Goal: Task Accomplishment & Management: Complete application form

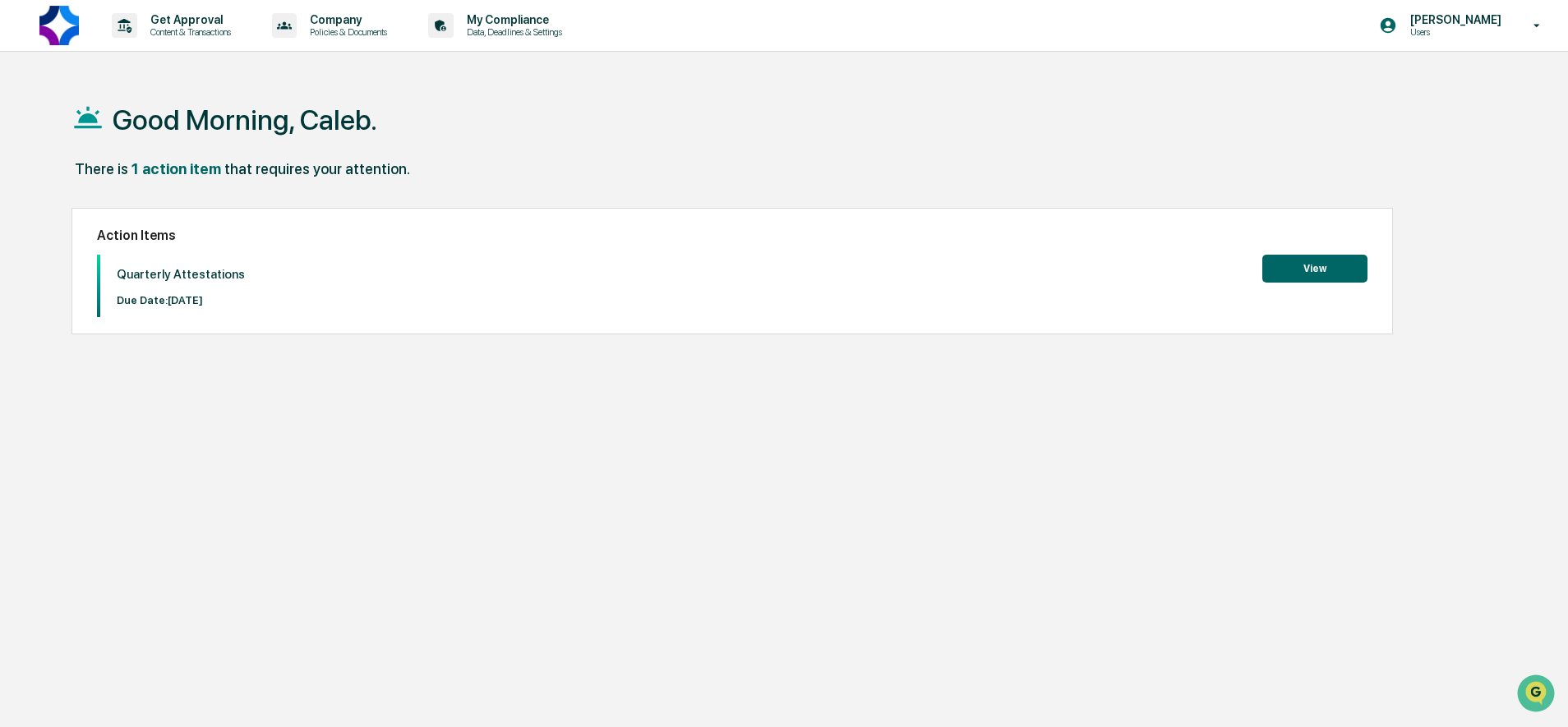
click at [1277, 260] on button "View" at bounding box center [1314, 268] width 105 height 28
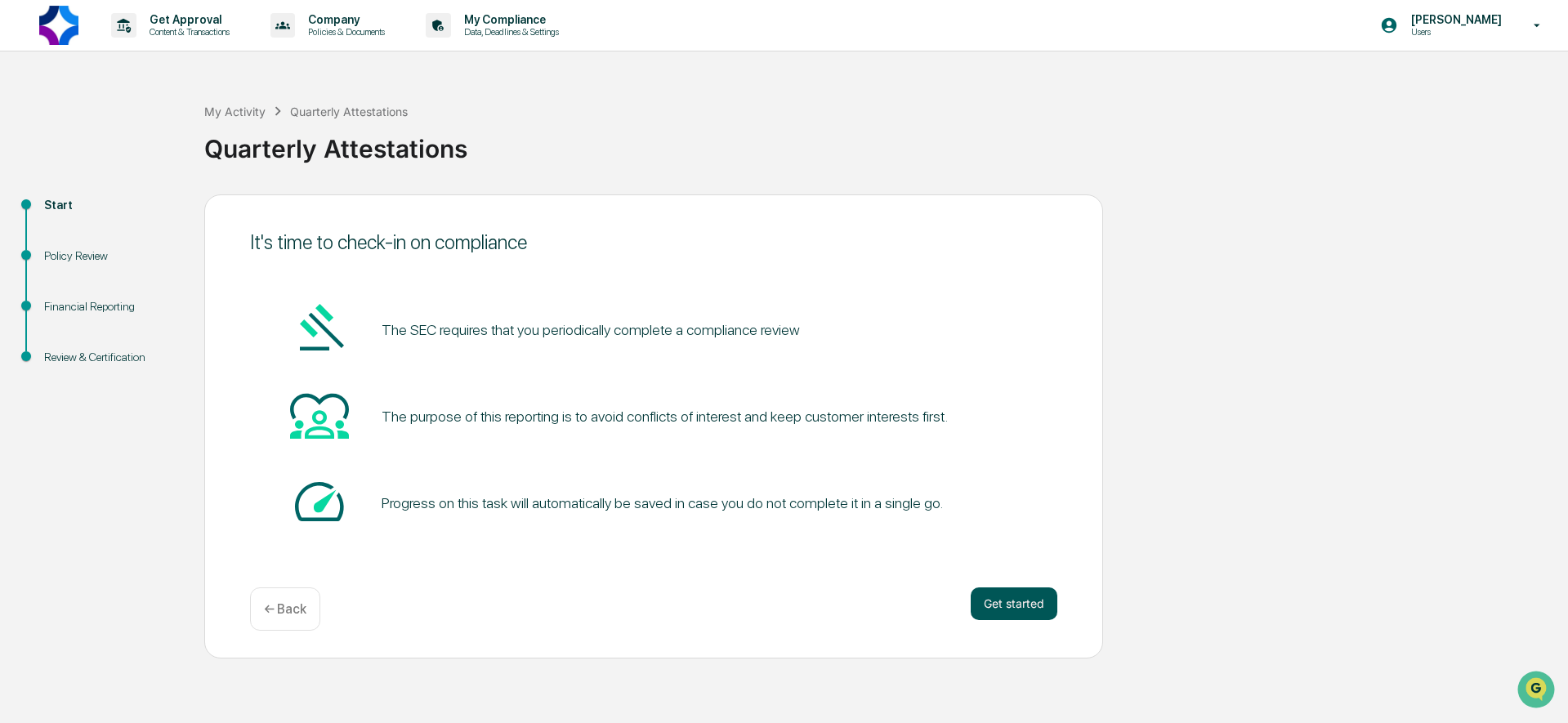
click at [1016, 599] on button "Get started" at bounding box center [1015, 604] width 87 height 33
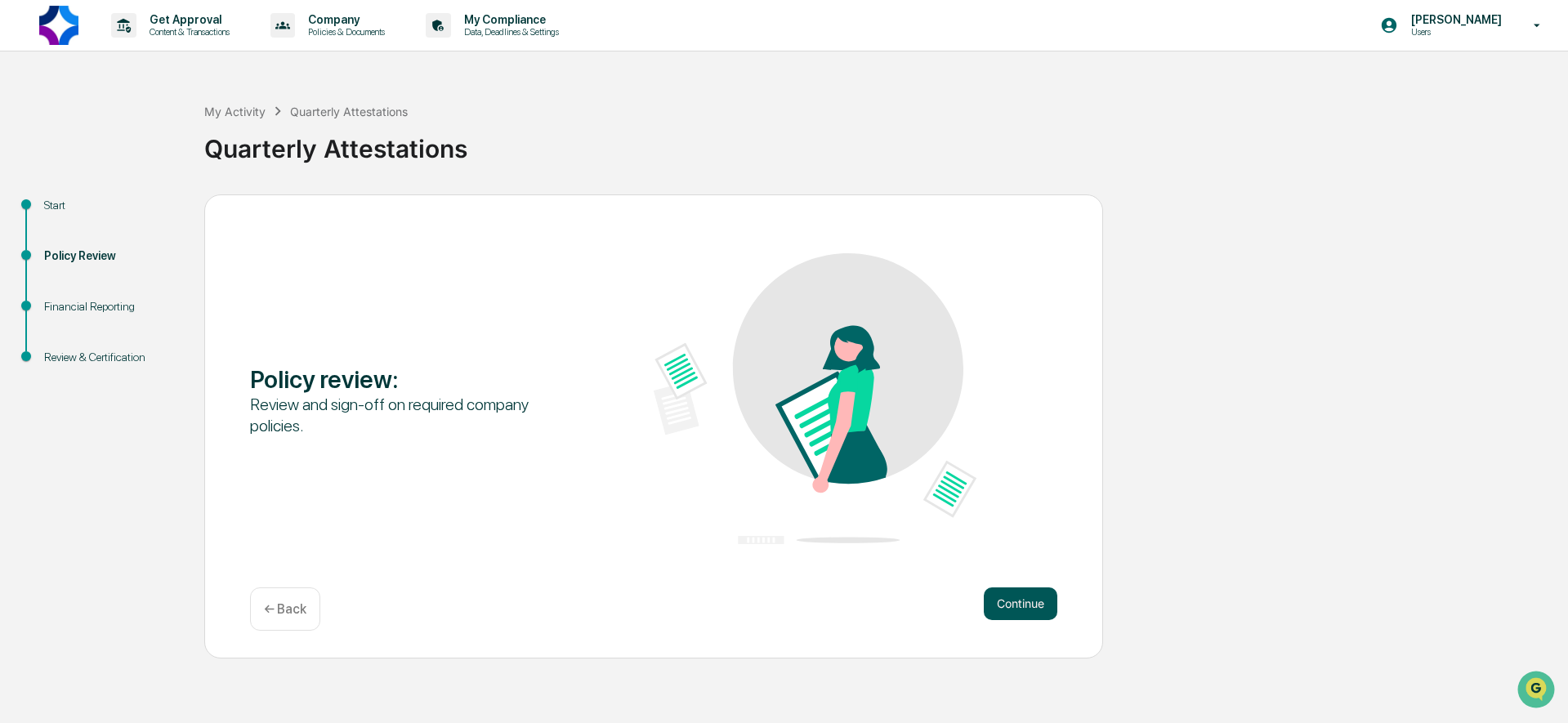
click at [1003, 607] on button "Continue" at bounding box center [1020, 604] width 73 height 33
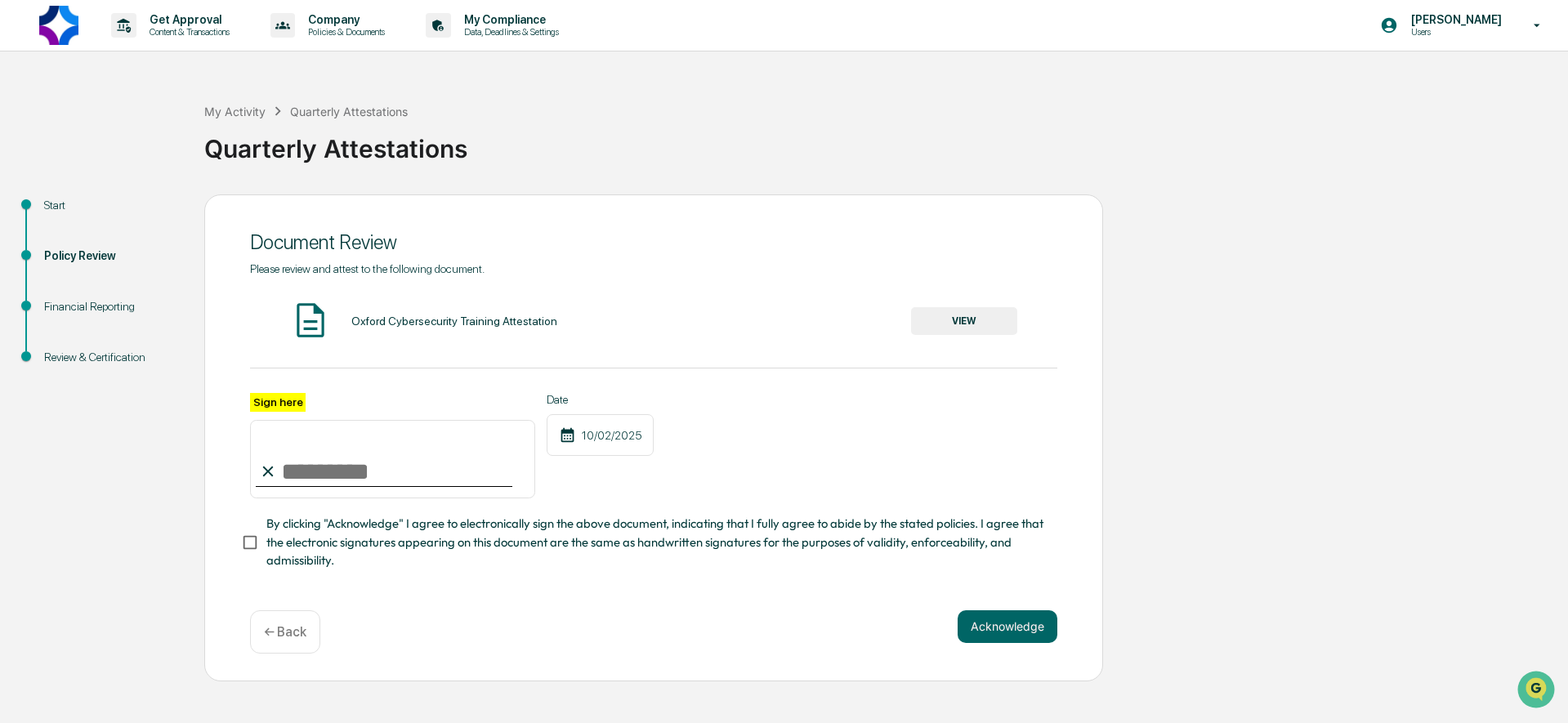
click at [361, 459] on input "Sign here" at bounding box center [392, 459] width 285 height 79
type input "**********"
click at [982, 618] on button "Acknowledge" at bounding box center [1007, 626] width 99 height 33
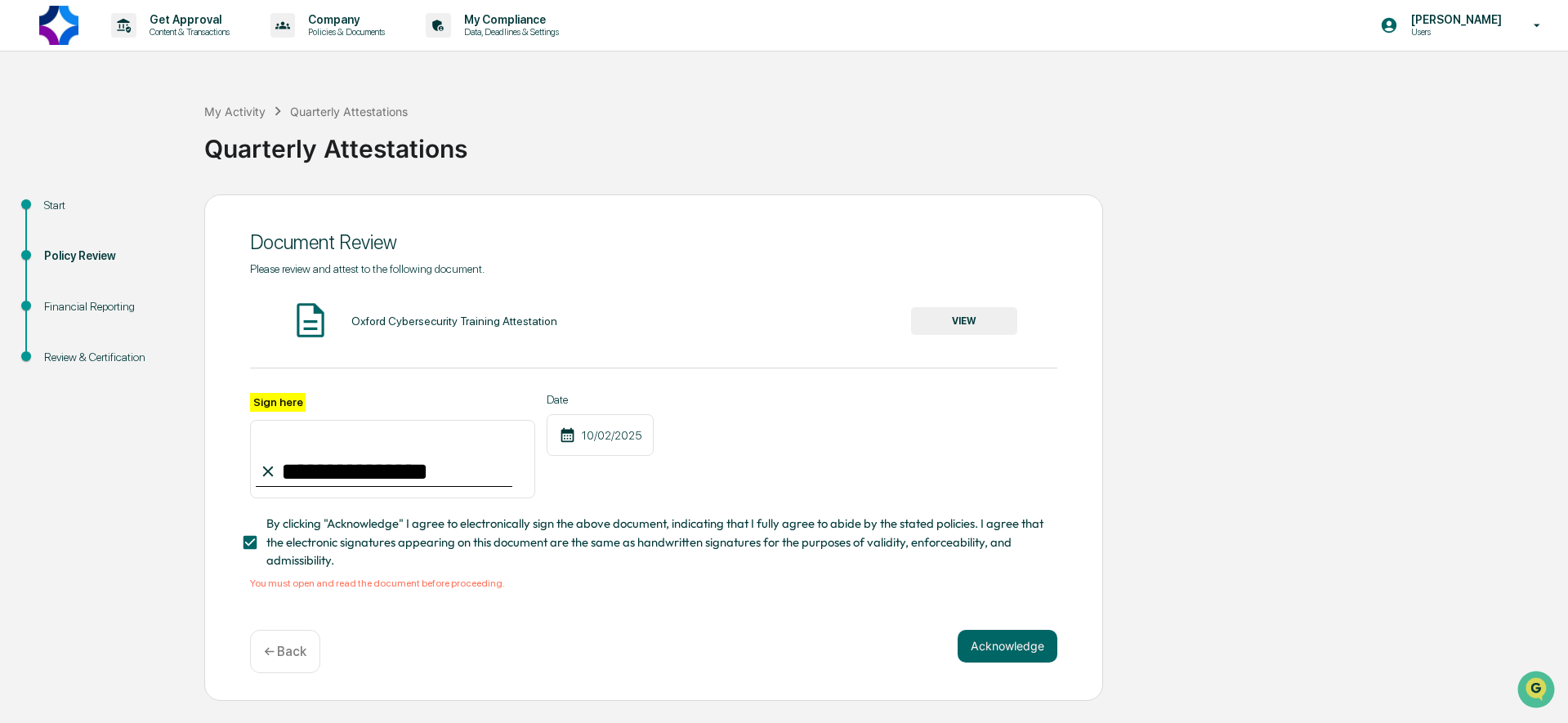
click at [968, 333] on button "VIEW" at bounding box center [964, 321] width 106 height 28
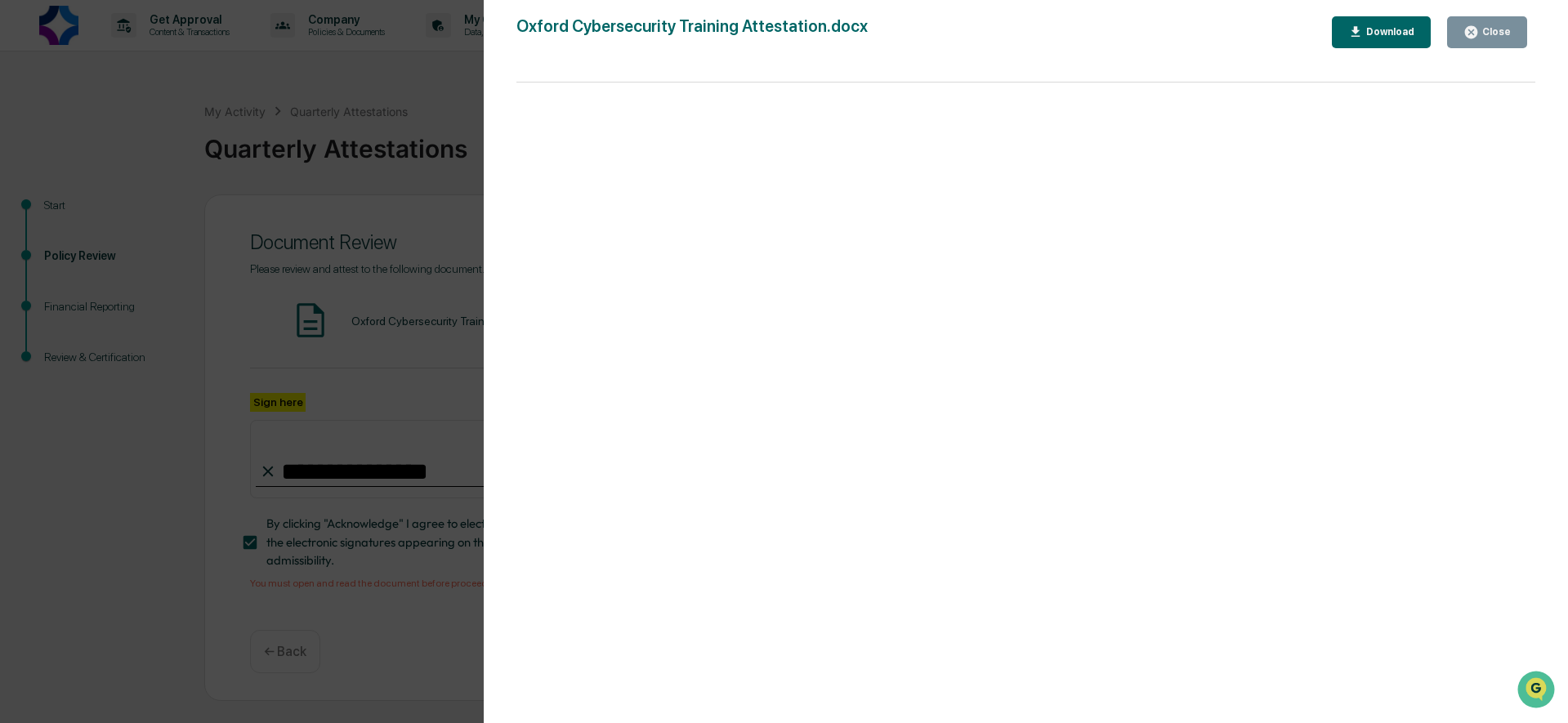
click at [1473, 42] on button "Close" at bounding box center [1488, 32] width 80 height 32
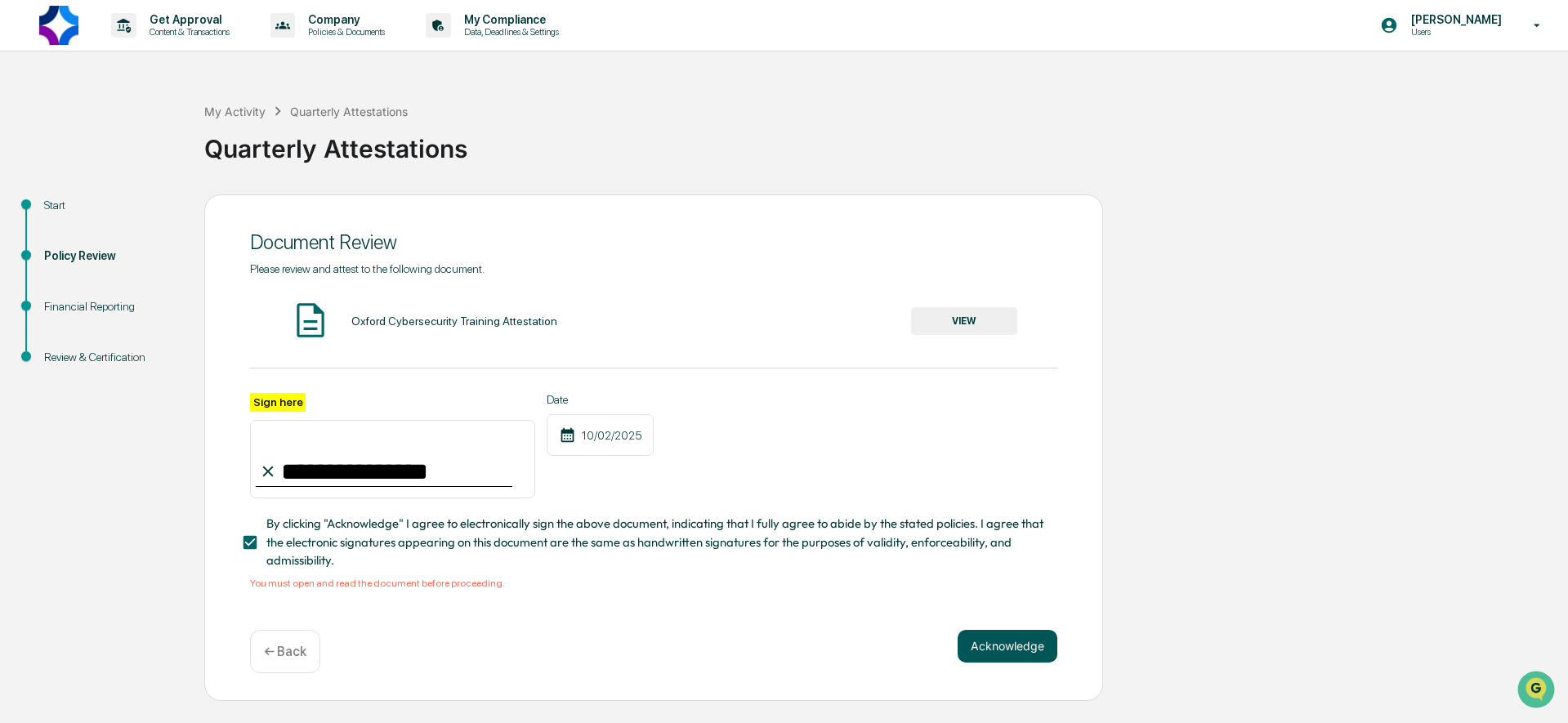
click at [998, 647] on button "Acknowledge" at bounding box center [1007, 646] width 99 height 33
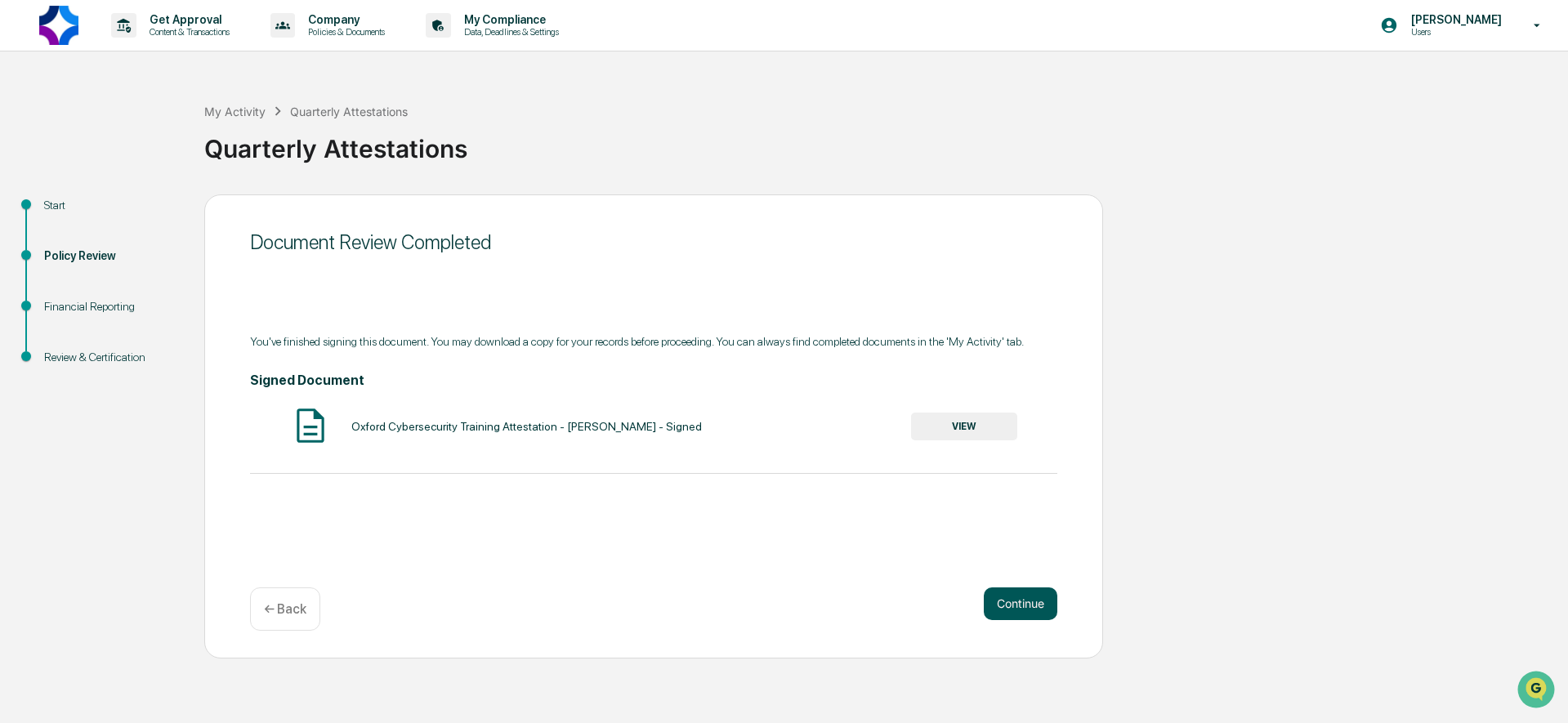
click at [1014, 601] on button "Continue" at bounding box center [1020, 604] width 73 height 33
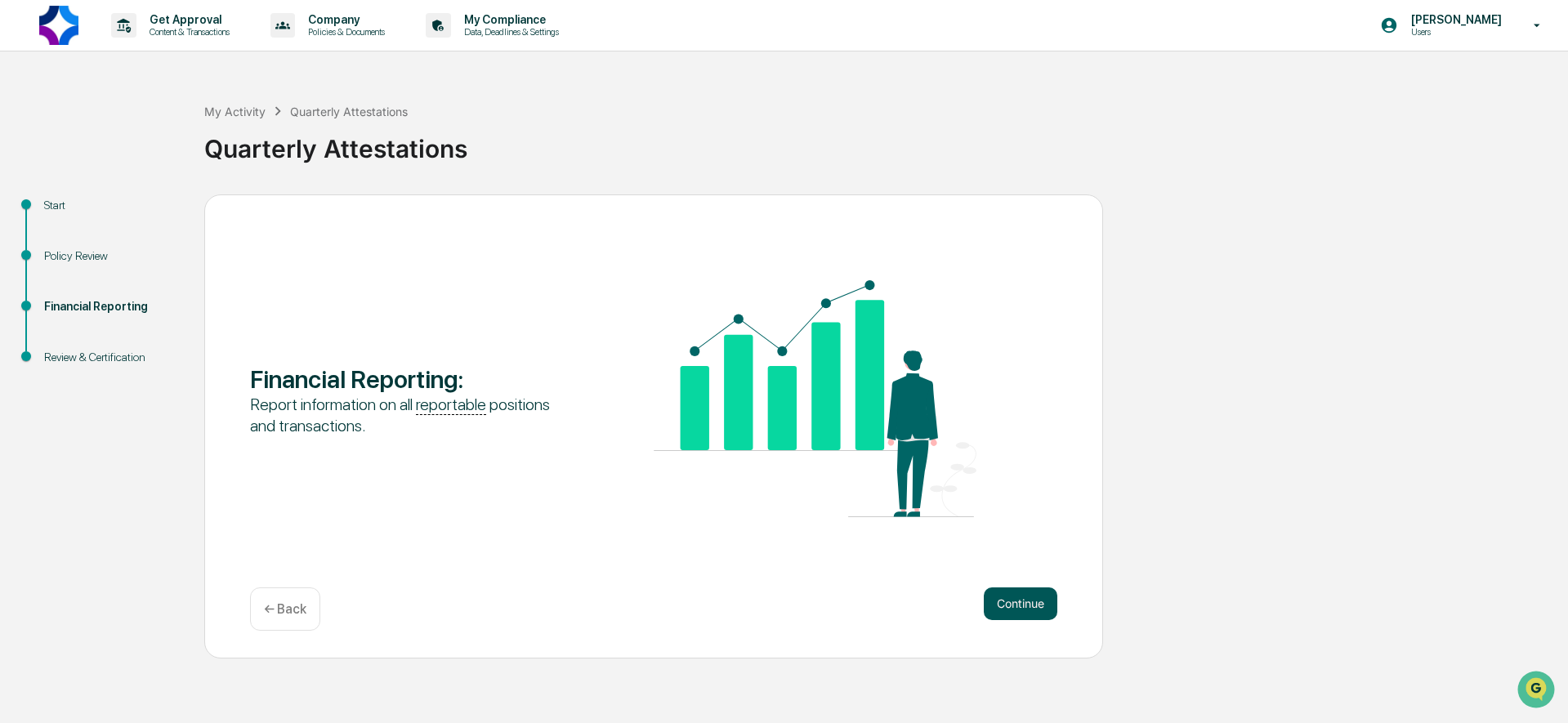
click at [1039, 599] on button "Continue" at bounding box center [1020, 604] width 73 height 33
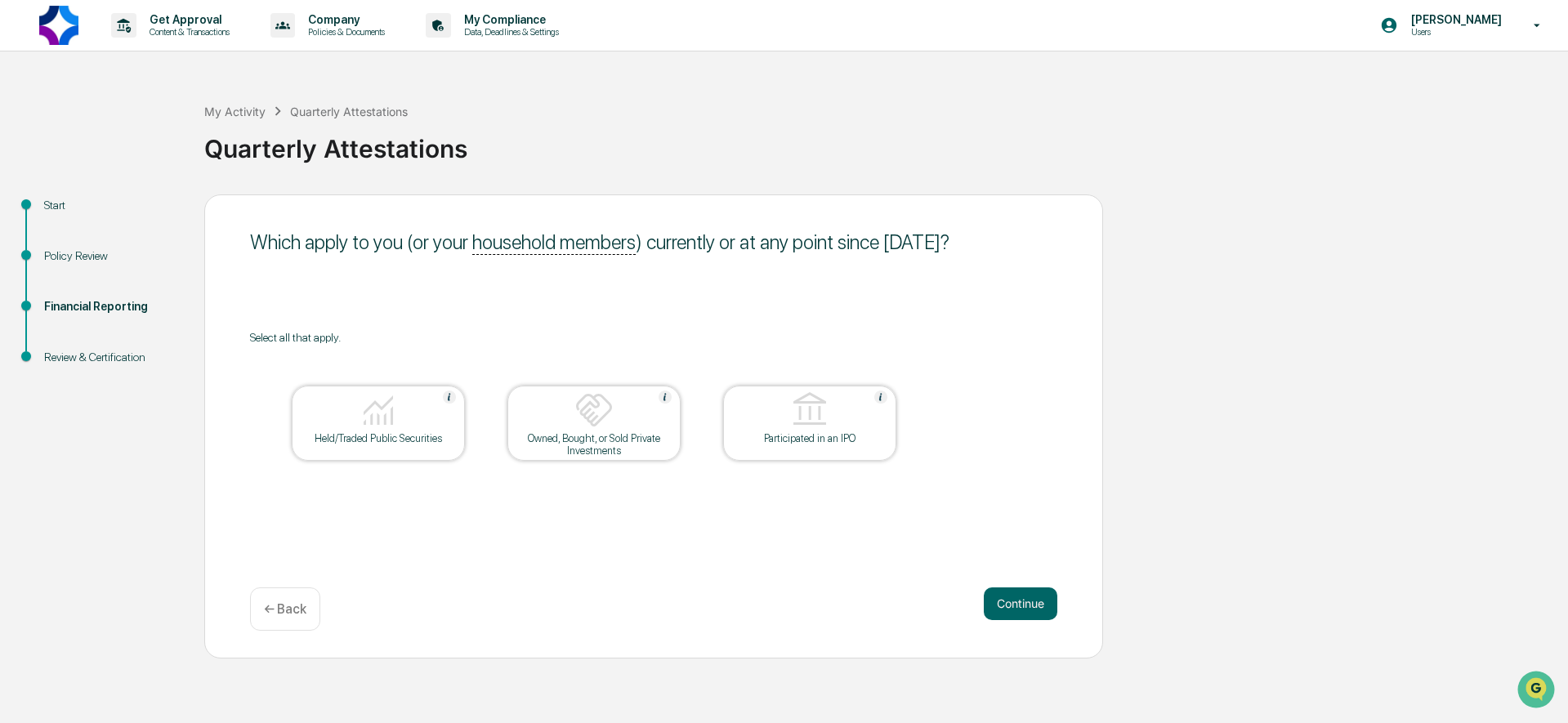
click at [411, 412] on div at bounding box center [378, 411] width 164 height 42
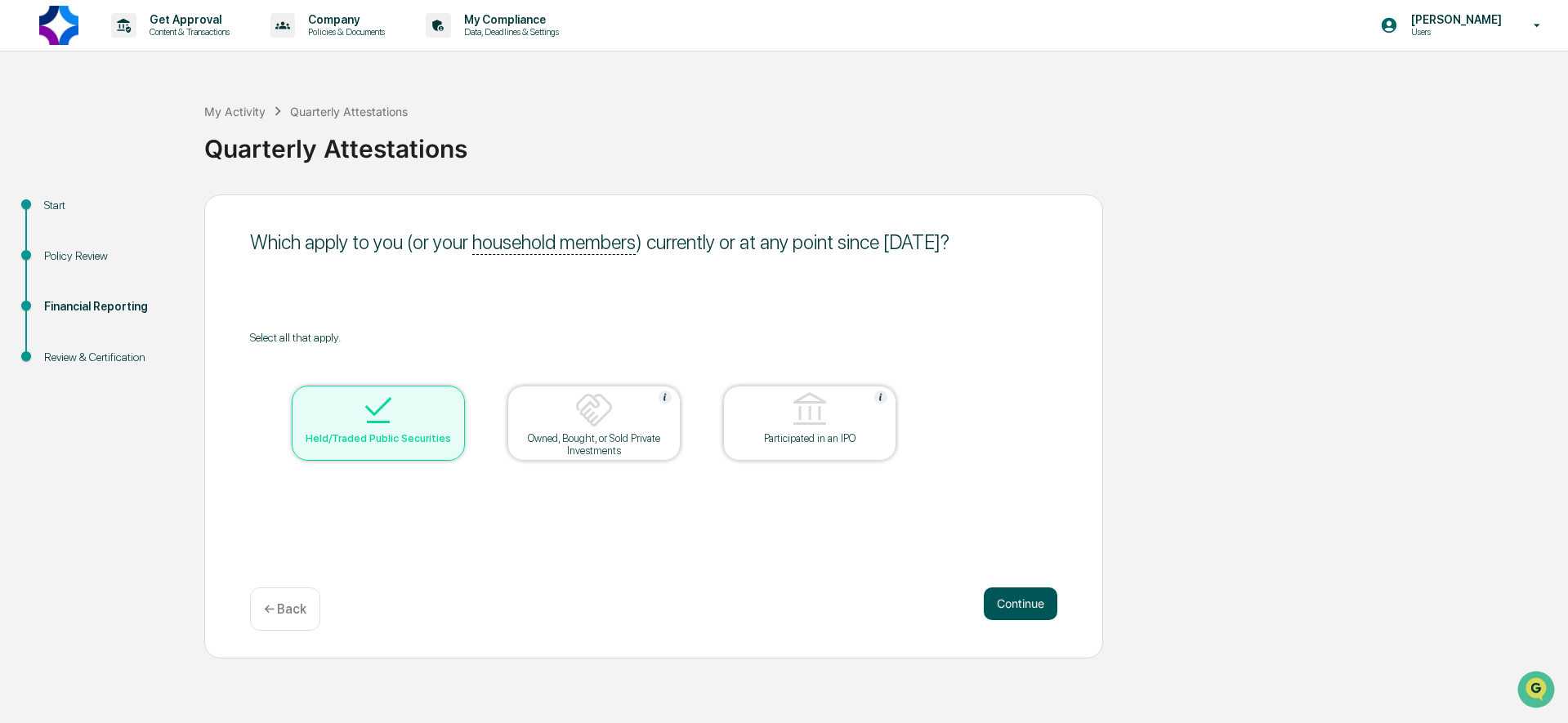
click at [1015, 597] on button "Continue" at bounding box center [1020, 604] width 73 height 33
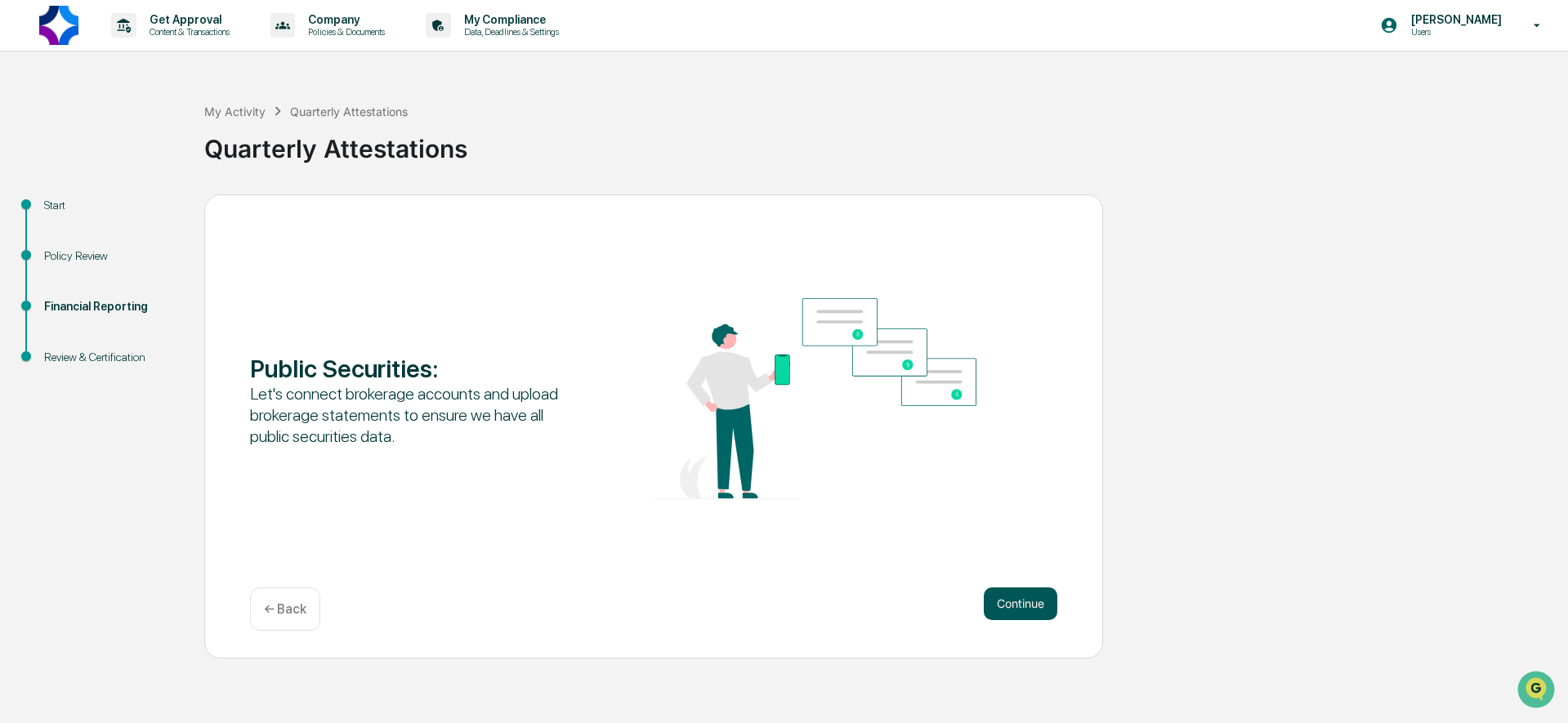
click at [1021, 595] on button "Continue" at bounding box center [1020, 604] width 73 height 33
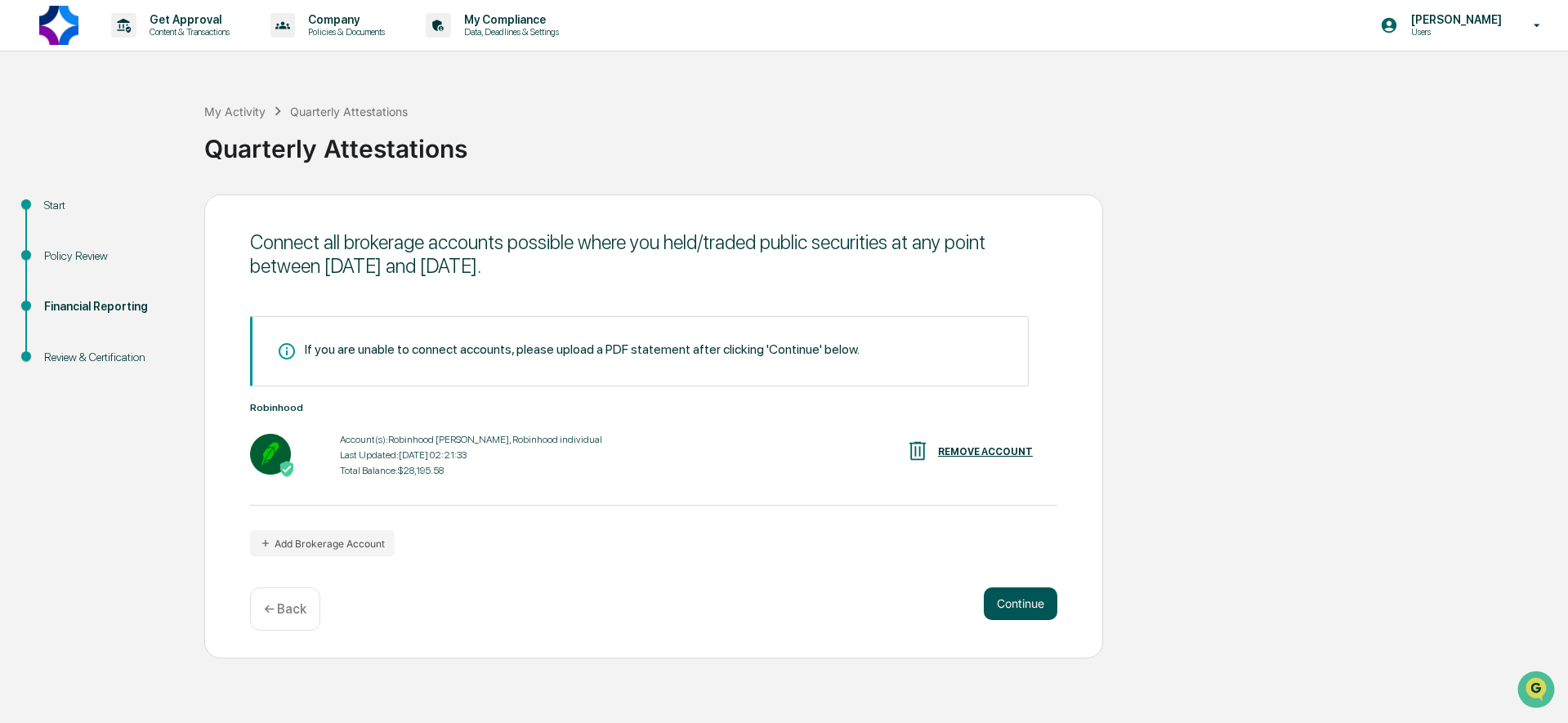
click at [1001, 598] on button "Continue" at bounding box center [1020, 604] width 73 height 33
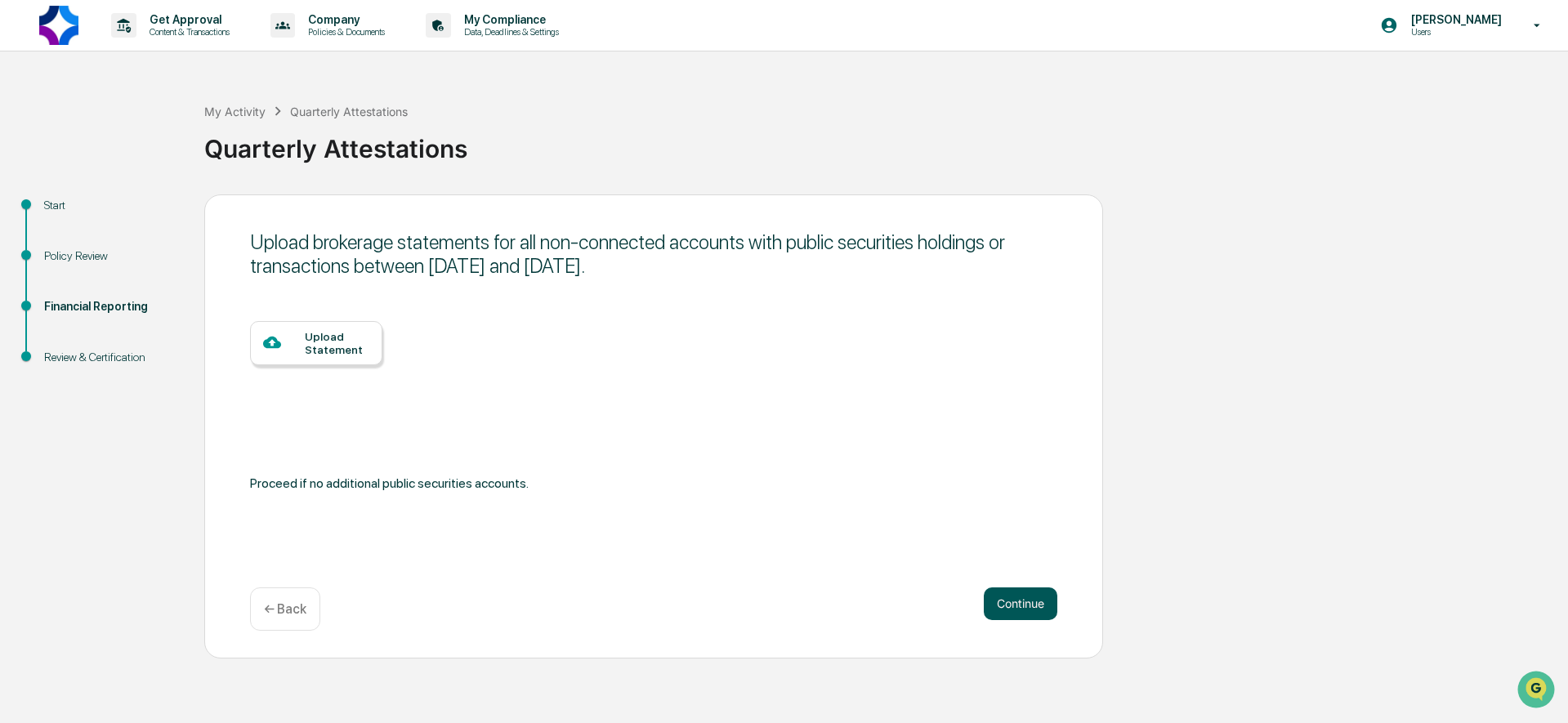
click at [1041, 601] on button "Continue" at bounding box center [1020, 604] width 73 height 33
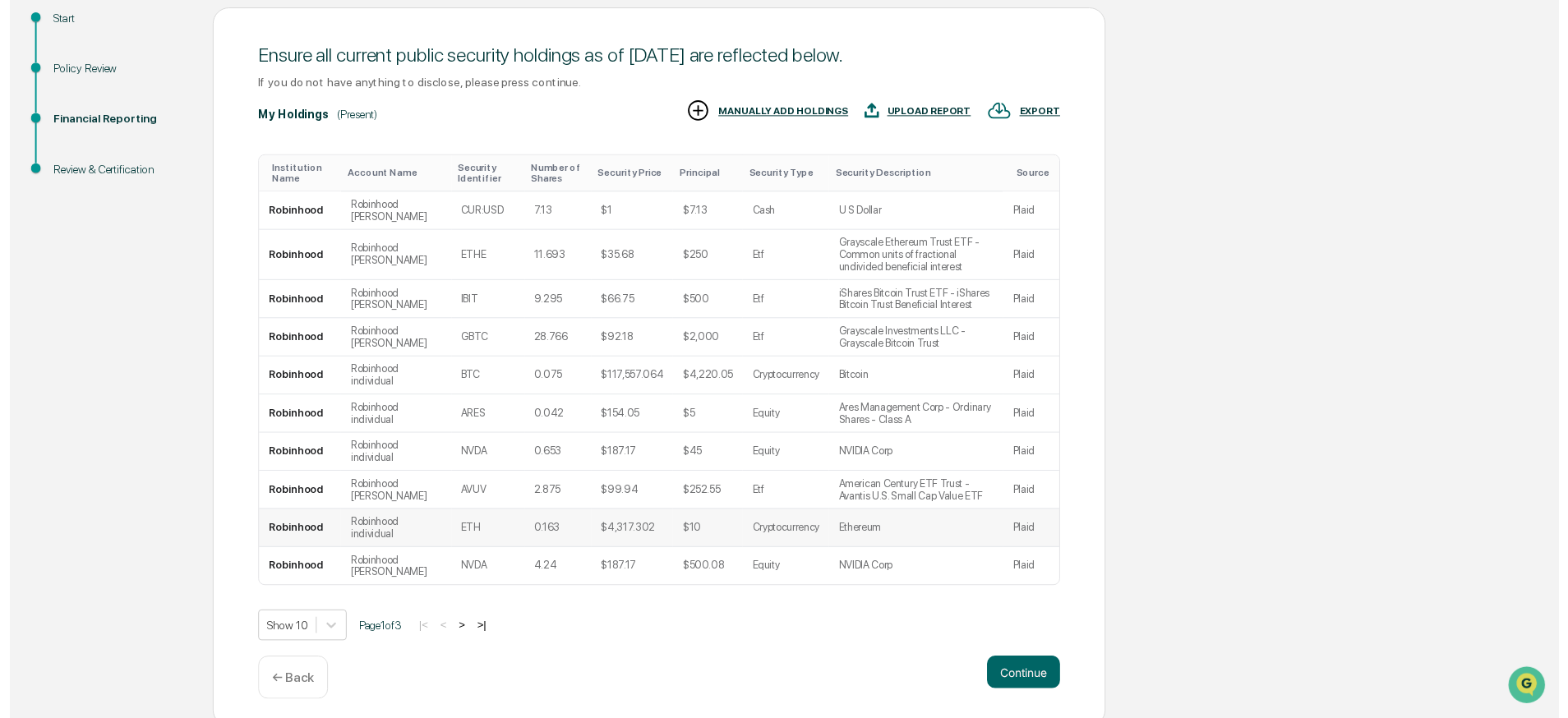
scroll to position [214, 0]
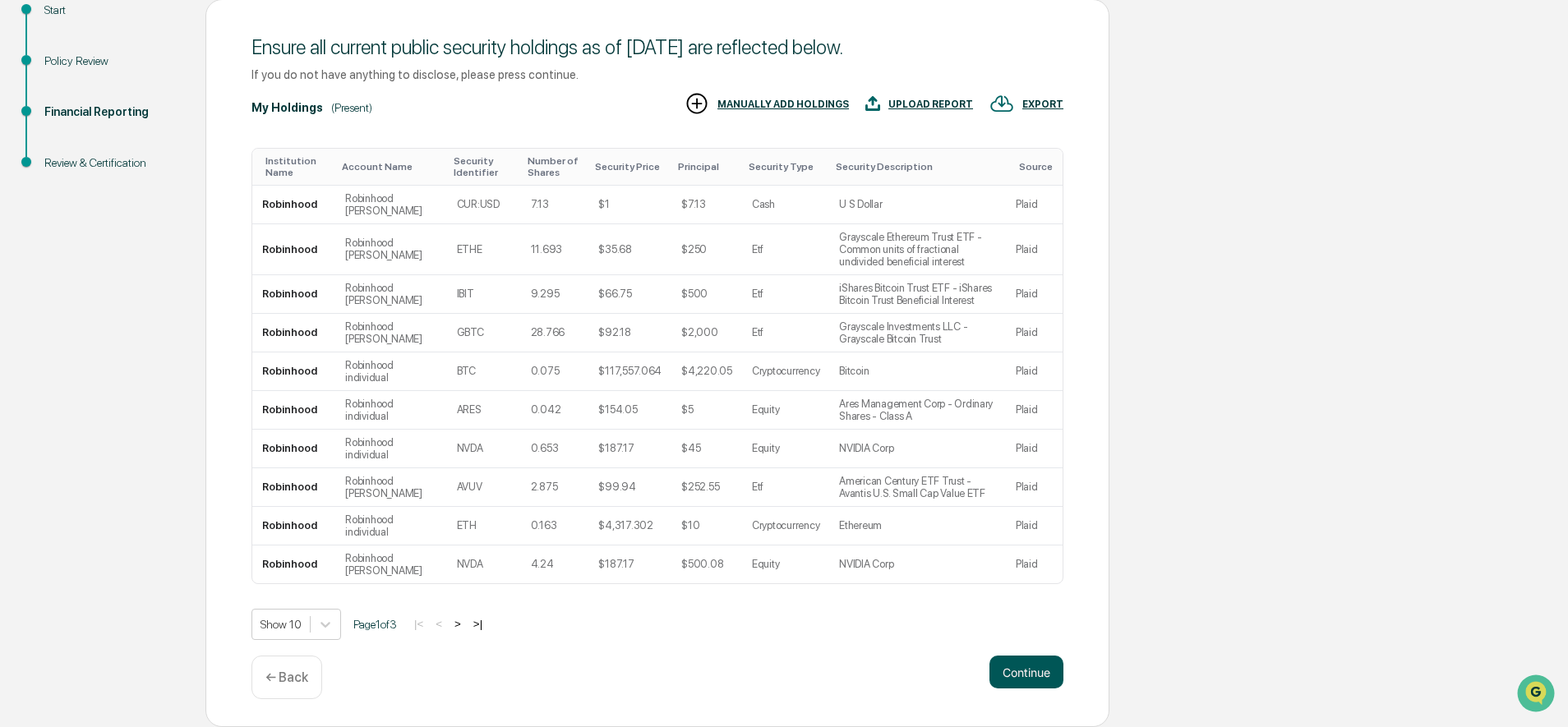
click at [1020, 664] on button "Continue" at bounding box center [1025, 672] width 74 height 33
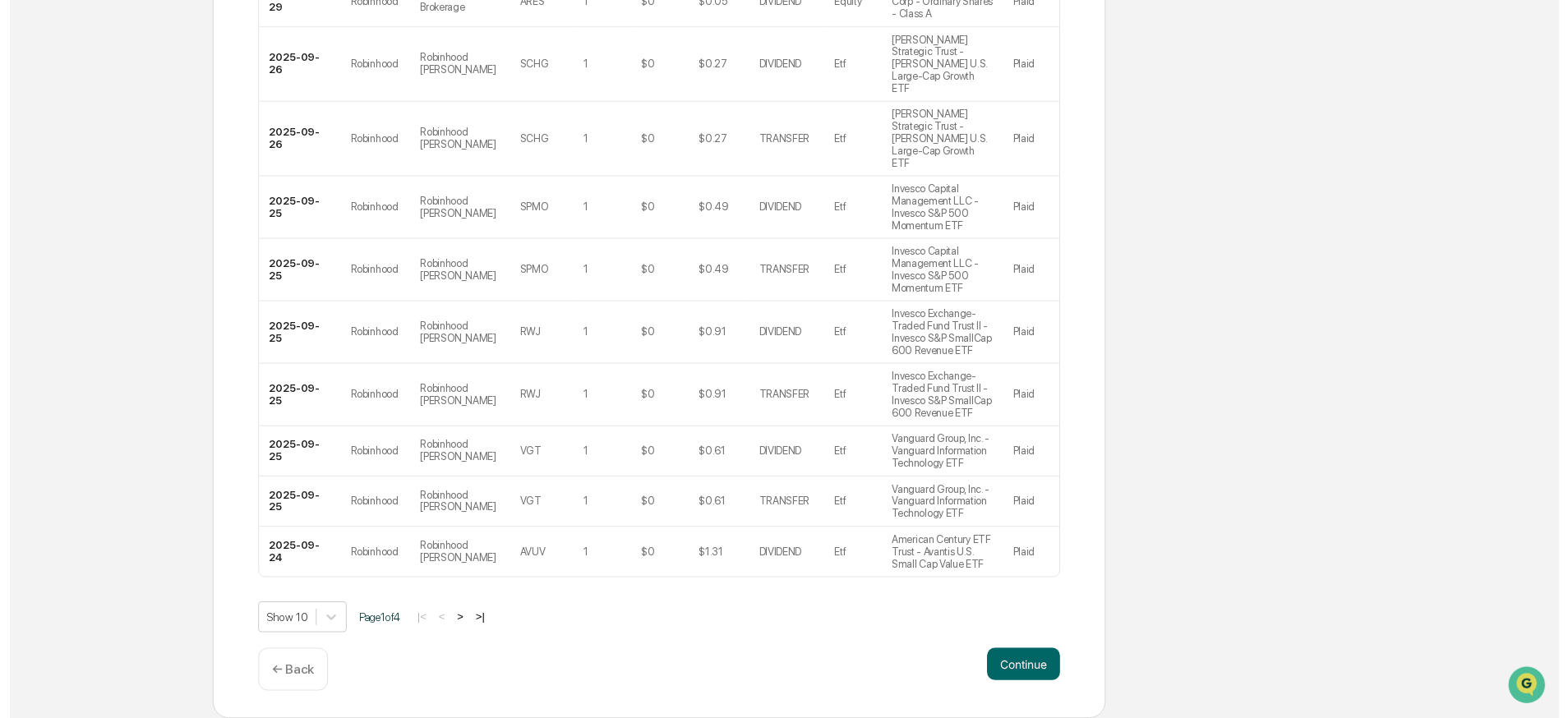
scroll to position [475, 0]
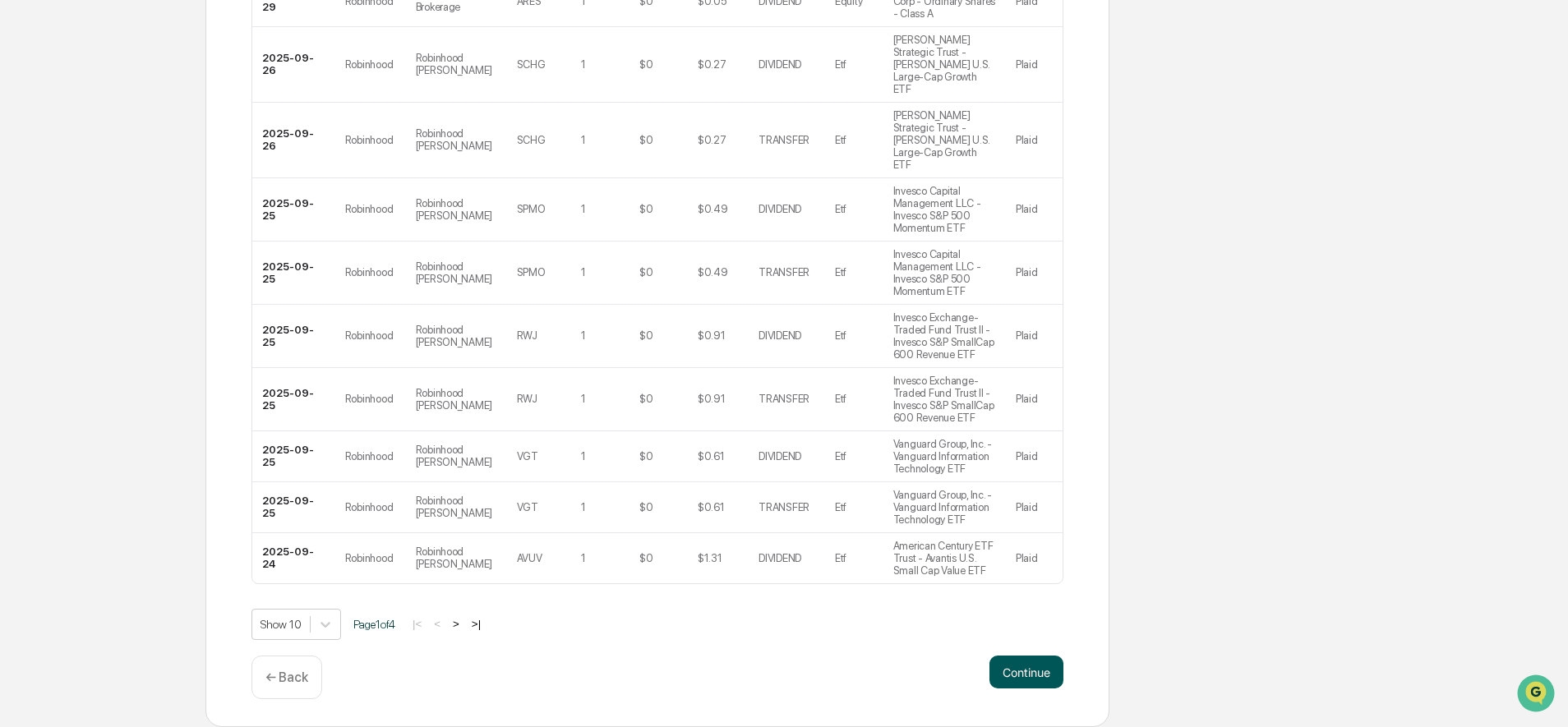
click at [1037, 671] on button "Continue" at bounding box center [1025, 672] width 74 height 33
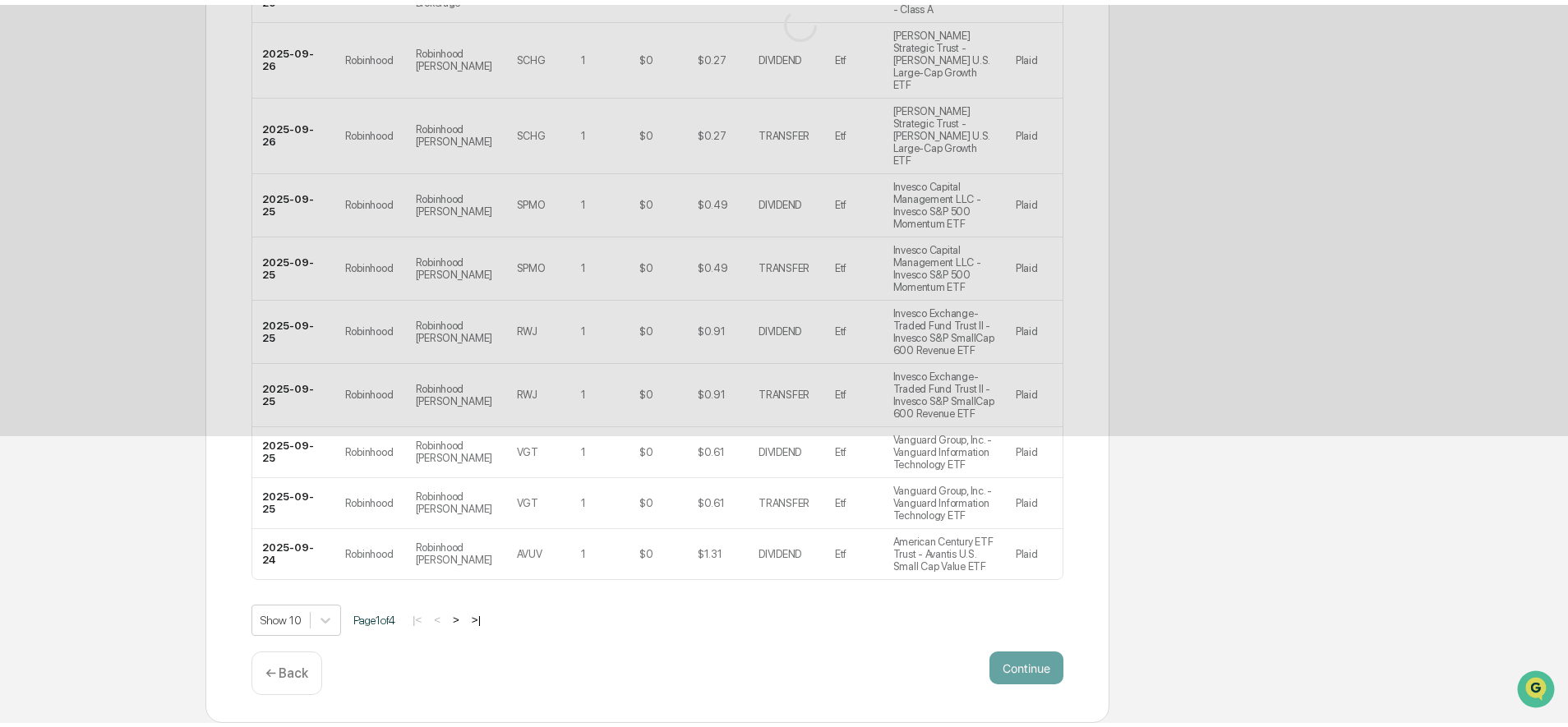
scroll to position [0, 0]
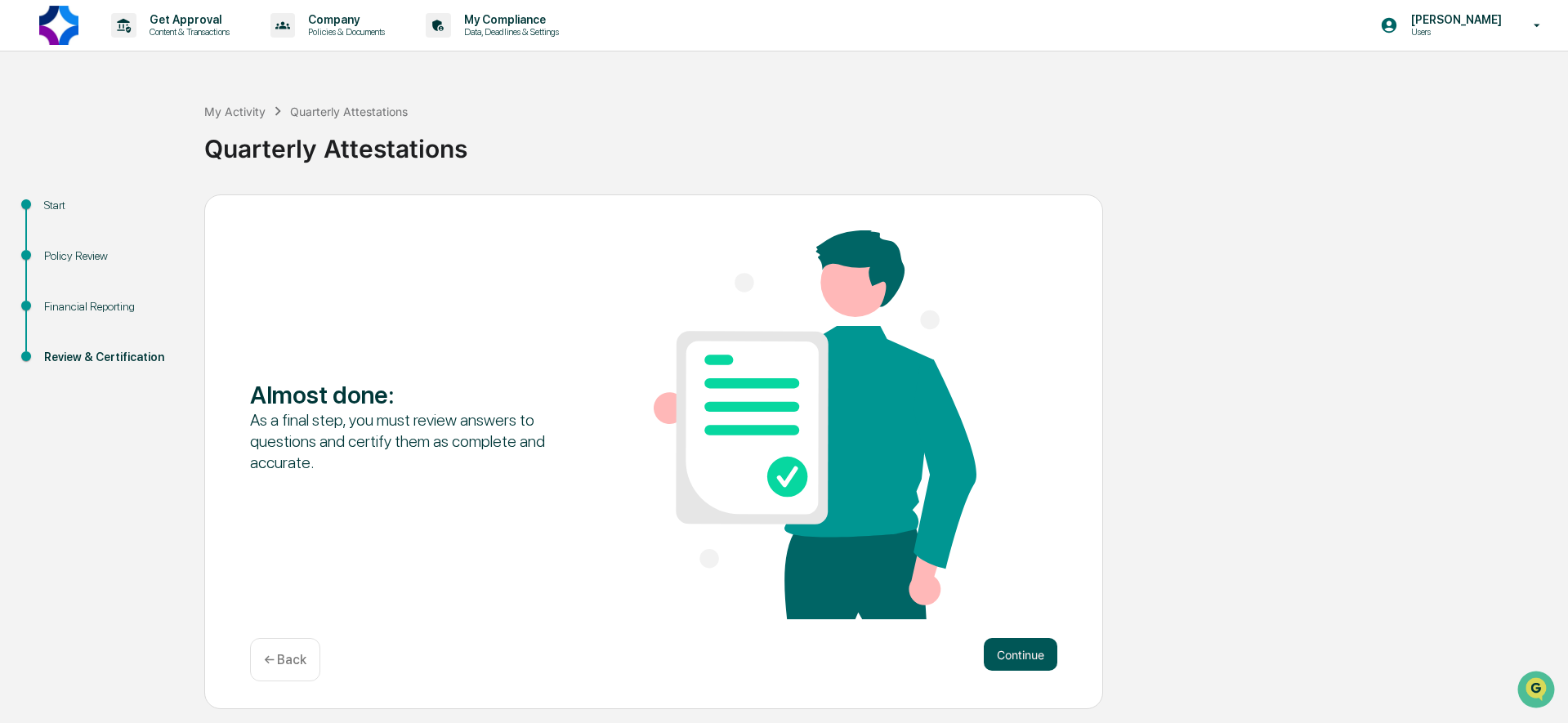
click at [1001, 647] on button "Continue" at bounding box center [1020, 654] width 73 height 33
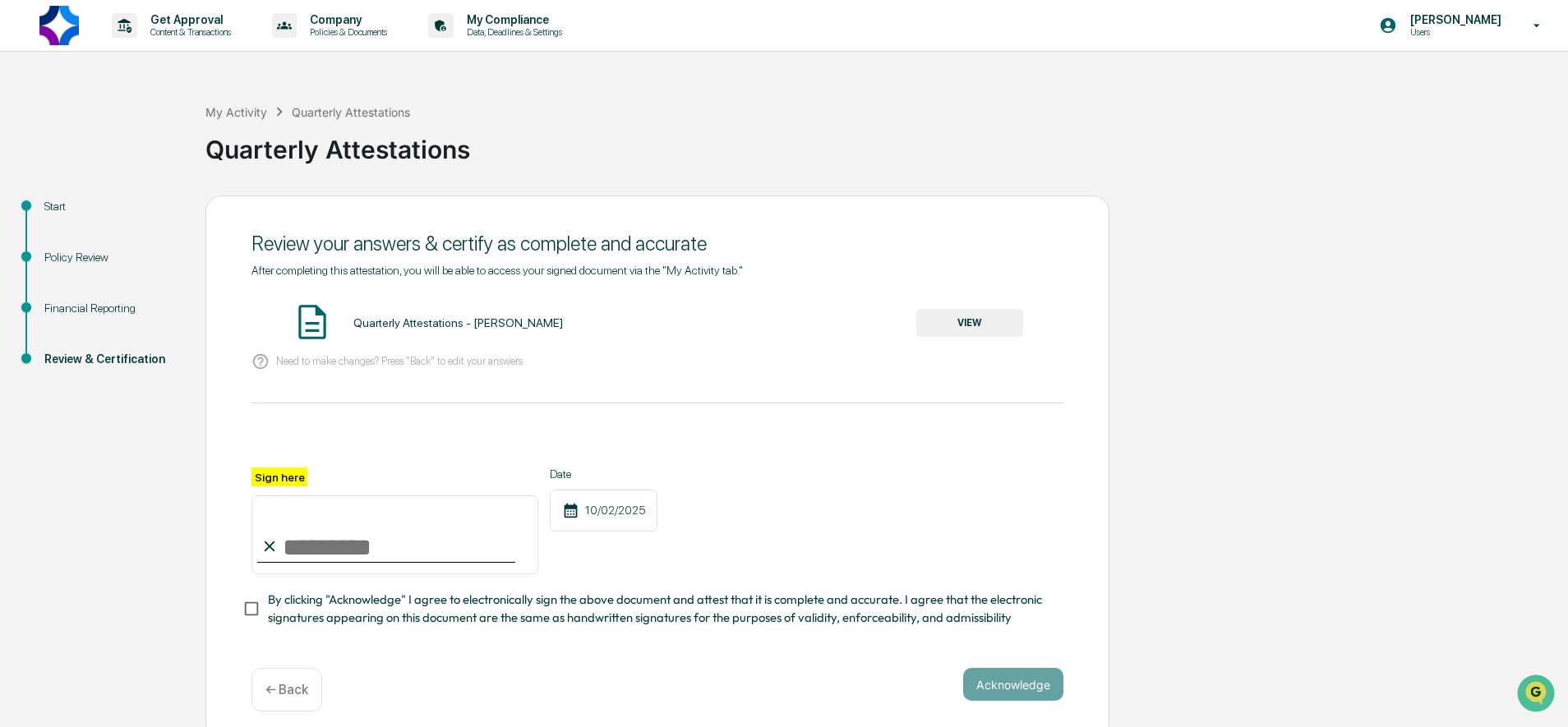
click at [954, 320] on button "VIEW" at bounding box center [969, 323] width 106 height 28
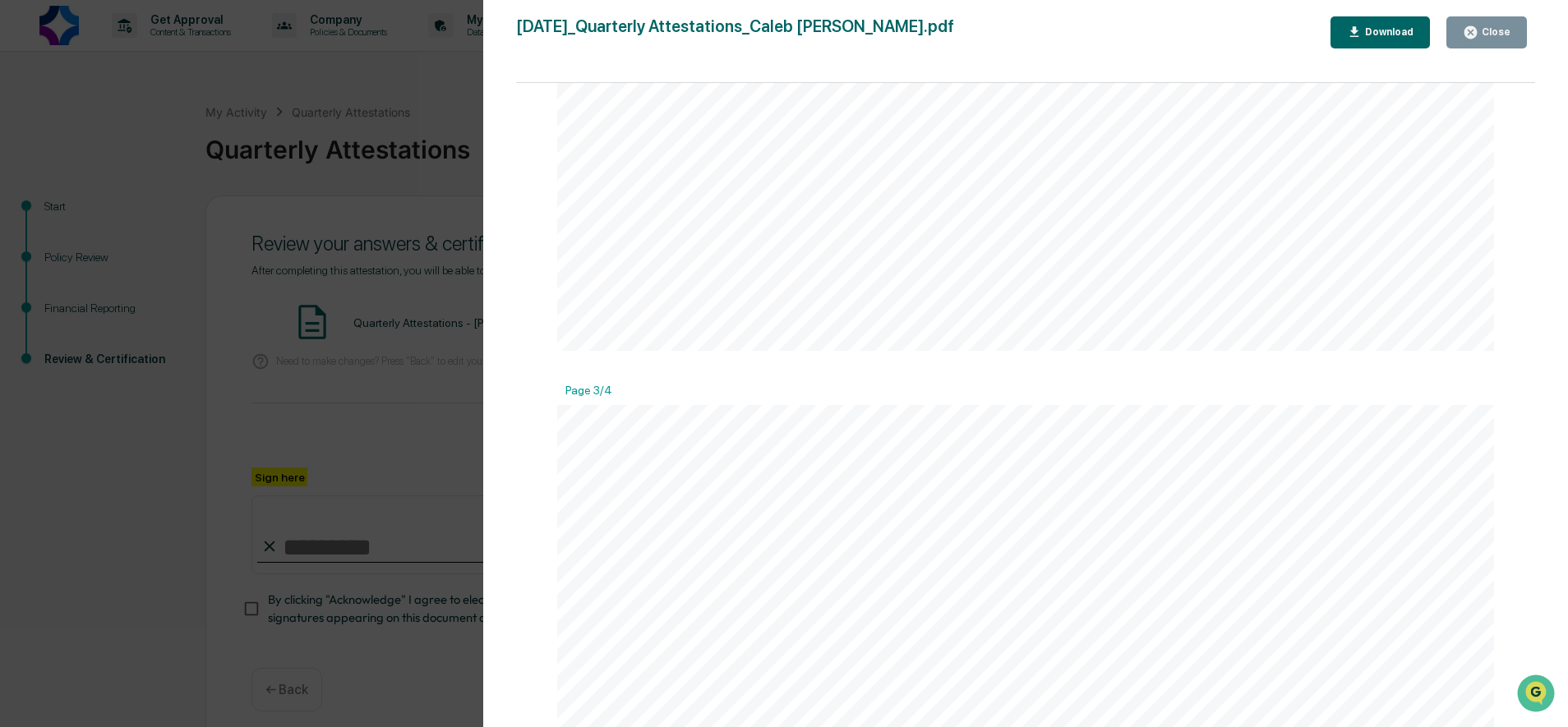
scroll to position [2469, 0]
click at [1453, 38] on button "Close" at bounding box center [1486, 32] width 81 height 32
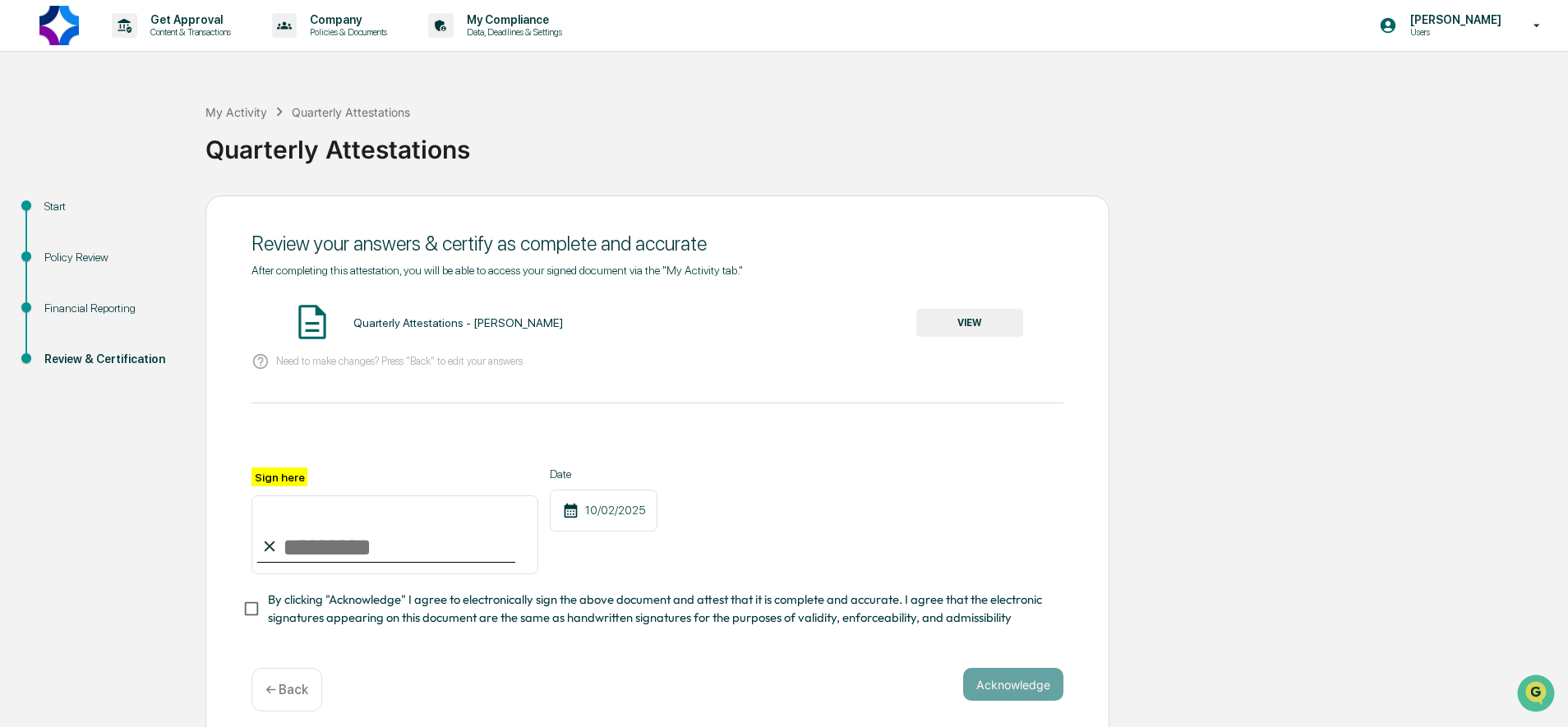
click at [328, 537] on input "Sign here" at bounding box center [394, 534] width 286 height 79
type input "**********"
click at [982, 681] on button "Acknowledge" at bounding box center [1013, 684] width 100 height 33
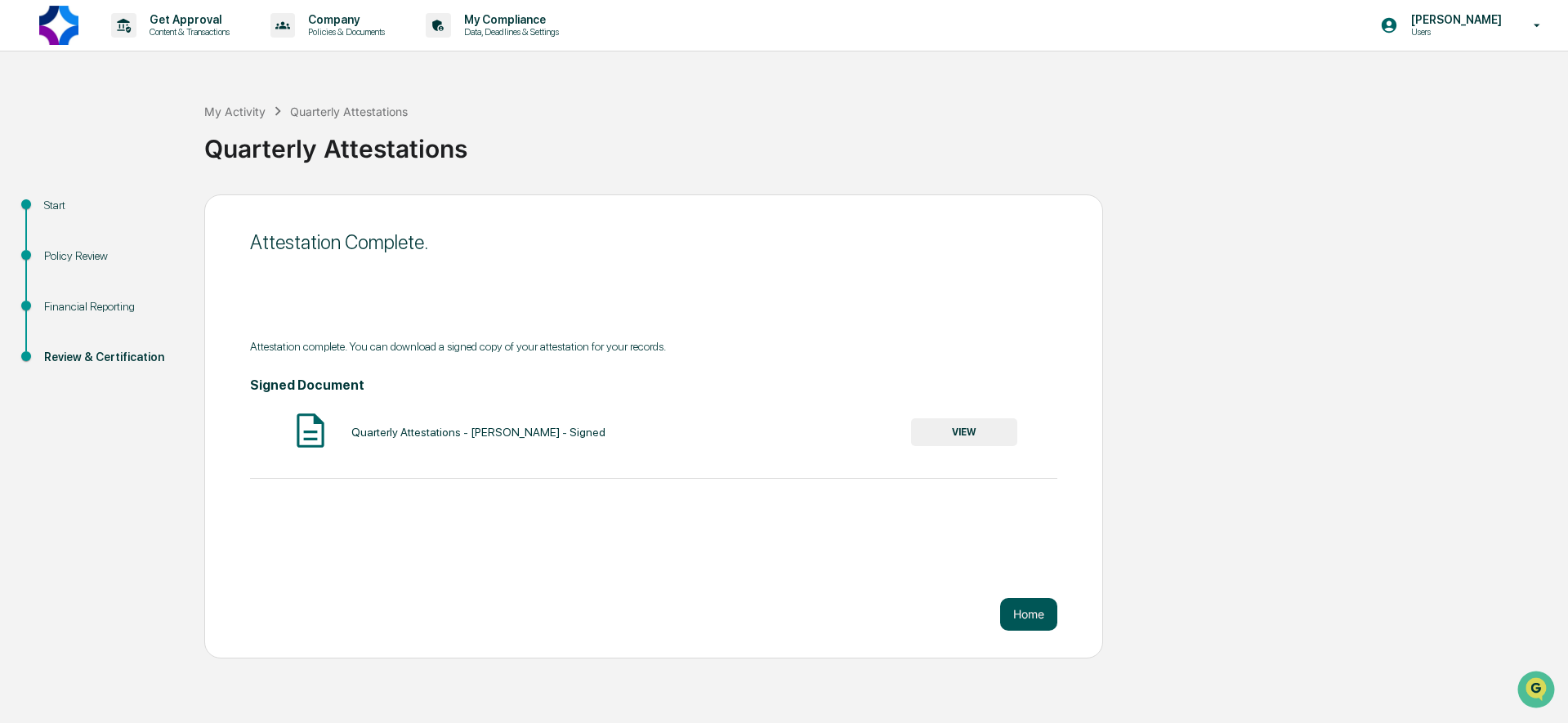
click at [1026, 613] on button "Home" at bounding box center [1028, 615] width 57 height 33
